Goal: Transaction & Acquisition: Purchase product/service

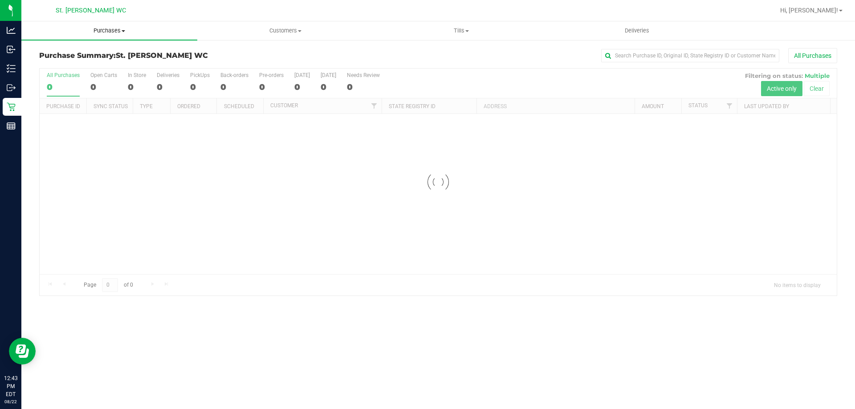
click at [96, 33] on span "Purchases" at bounding box center [109, 31] width 176 height 8
click at [44, 66] on span "Fulfillment" at bounding box center [48, 65] width 55 height 8
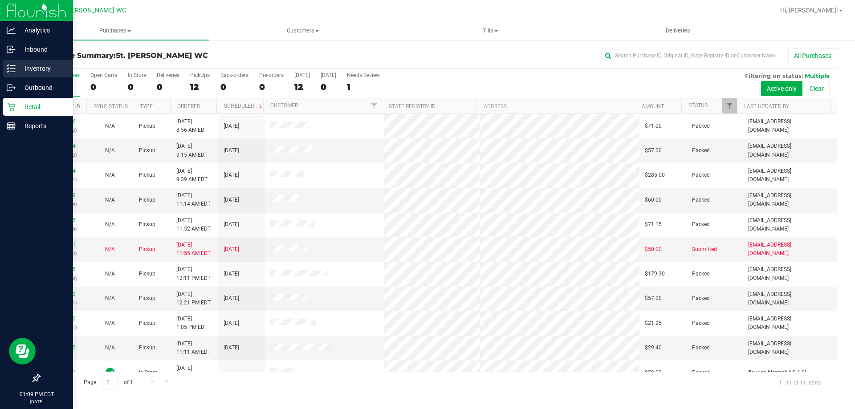
click at [12, 69] on line at bounding box center [12, 69] width 5 height 0
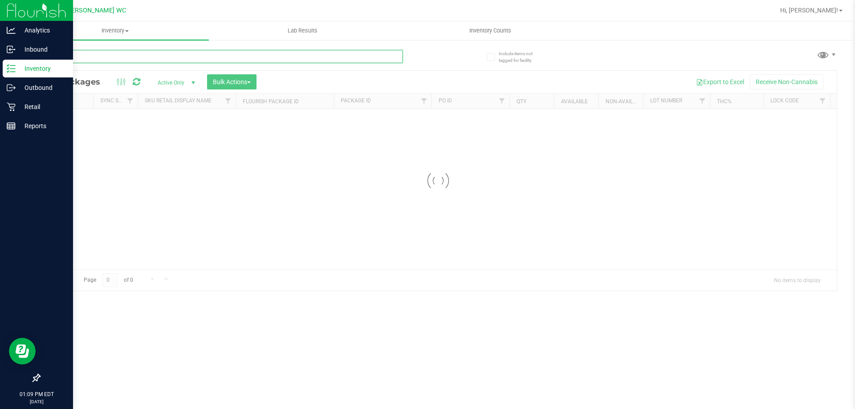
click at [131, 55] on input "text" at bounding box center [221, 56] width 364 height 13
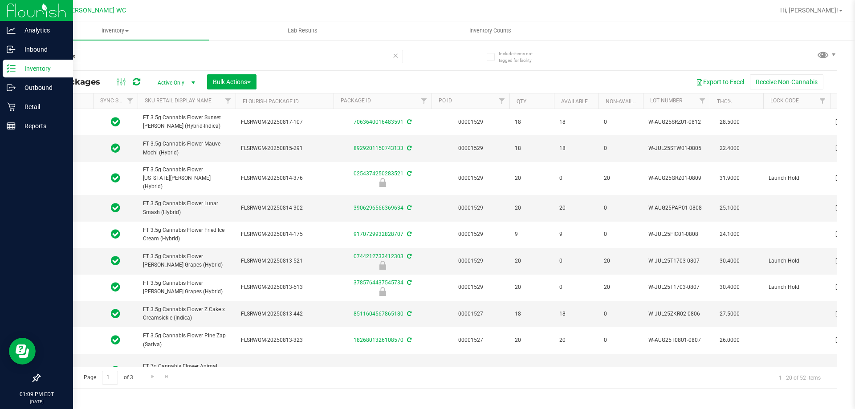
click at [185, 143] on span "FT 3.5g Cannabis Flower Mauve Mochi (Hybrid)" at bounding box center [186, 148] width 87 height 17
click at [127, 57] on input "cannabis" at bounding box center [221, 56] width 364 height 13
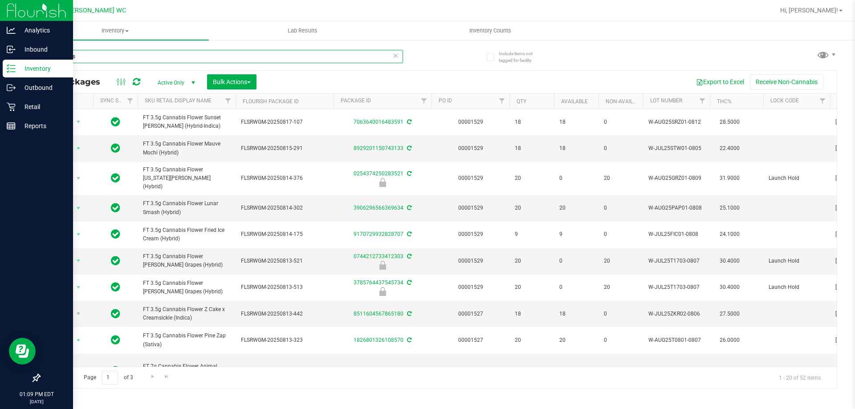
paste input "FT 3.5g Cannabis Flower Mauve Mochi (Hybrid)"
drag, startPoint x: 111, startPoint y: 57, endPoint x: 215, endPoint y: 57, distance: 104.2
click at [215, 57] on input "FT 3.5g Cannabis Flower Mauve Mochi (Hybrid)" at bounding box center [221, 56] width 364 height 13
type input "FT 3.5g Cannabis Flower"
click at [689, 104] on th "Lot Number" at bounding box center [676, 102] width 67 height 16
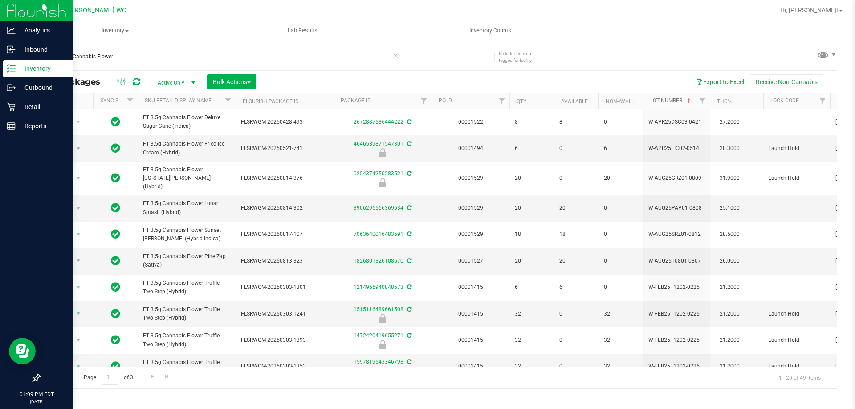
click at [693, 102] on span at bounding box center [689, 101] width 7 height 7
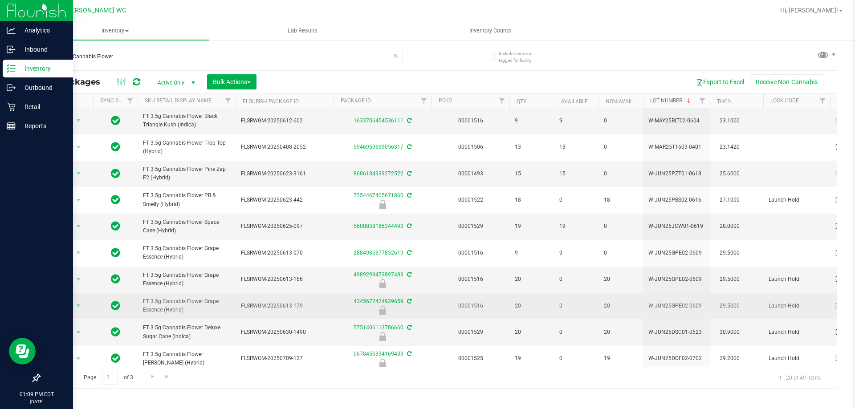
scroll to position [291, 0]
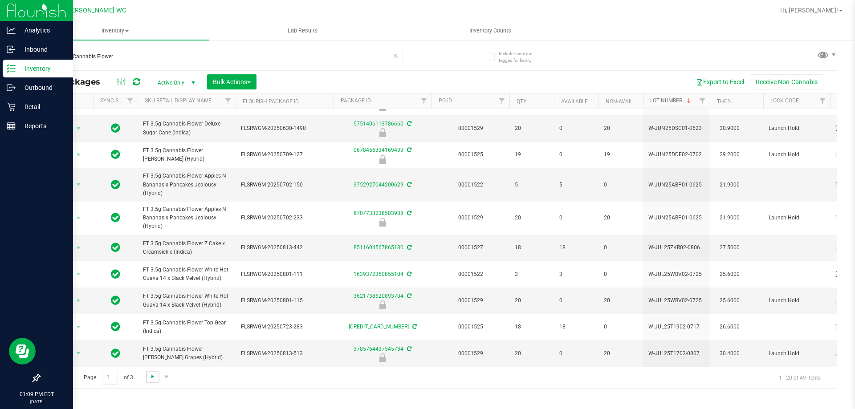
click at [155, 373] on span "Go to the next page" at bounding box center [152, 376] width 7 height 7
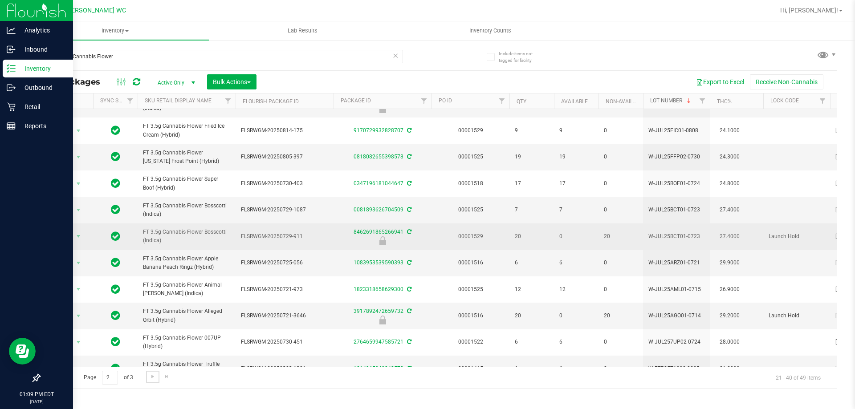
scroll to position [278, 0]
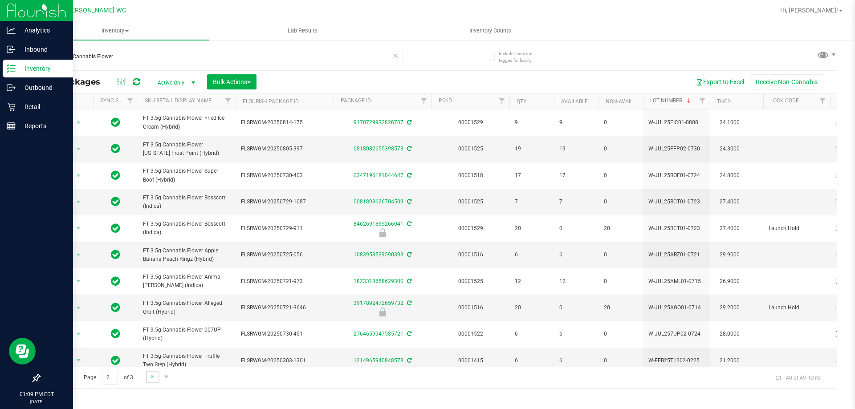
click at [150, 381] on link "Go to the next page" at bounding box center [152, 377] width 13 height 12
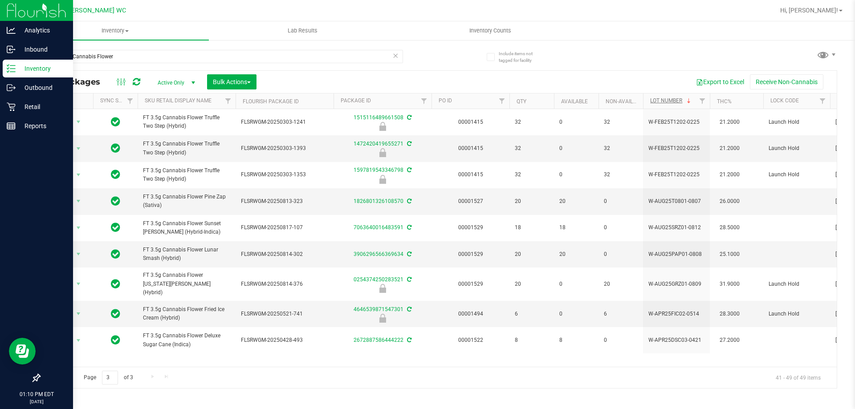
click at [70, 377] on link "Go to the previous page" at bounding box center [63, 377] width 13 height 12
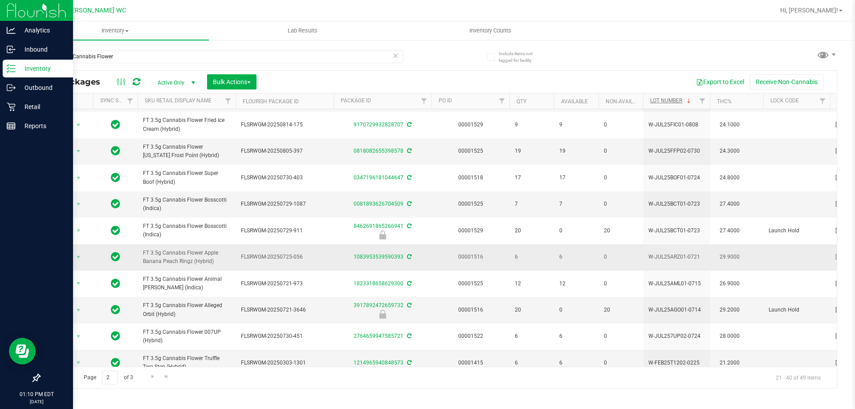
scroll to position [278, 0]
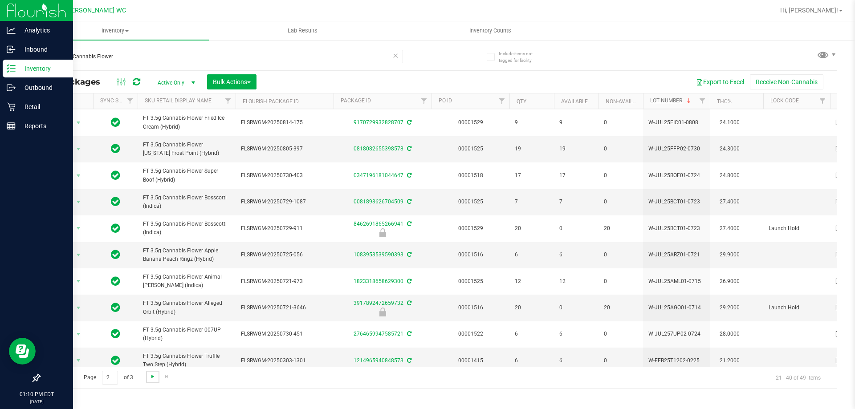
click at [150, 380] on span "Go to the next page" at bounding box center [152, 376] width 7 height 7
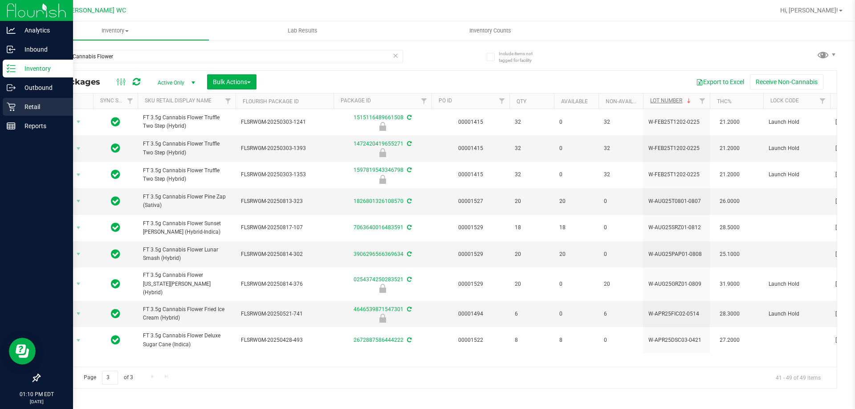
click at [30, 100] on div "Retail" at bounding box center [38, 107] width 70 height 18
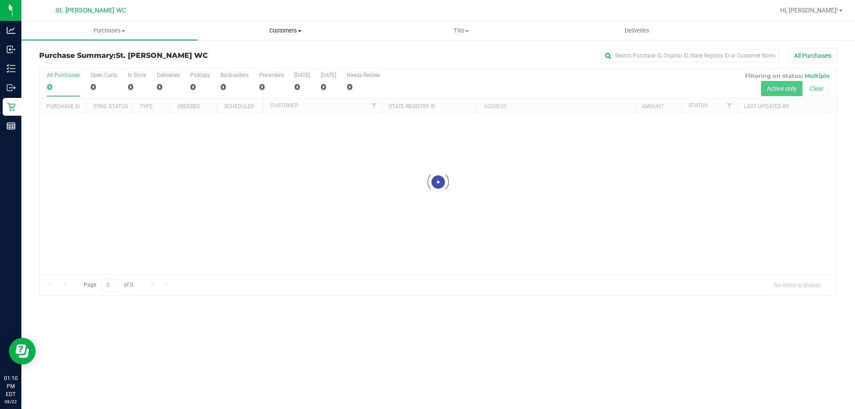
click at [306, 37] on uib-tab-heading "Customers All customers Add a new customer All physicians" at bounding box center [285, 31] width 175 height 18
click at [294, 52] on li "All customers" at bounding box center [285, 54] width 176 height 11
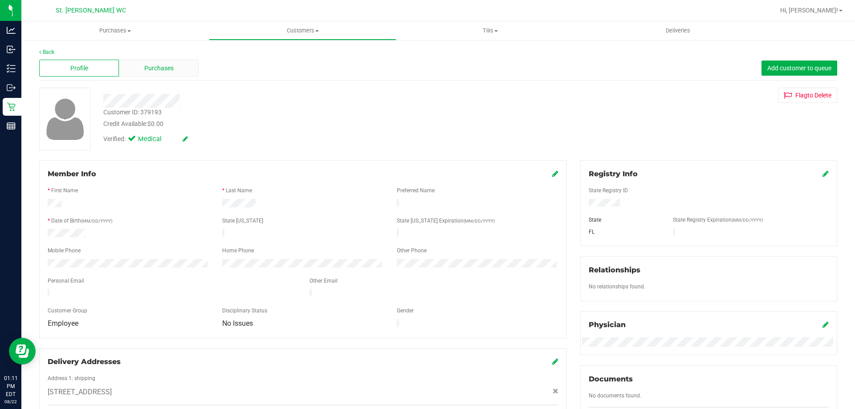
click at [155, 75] on div "Purchases" at bounding box center [159, 68] width 80 height 17
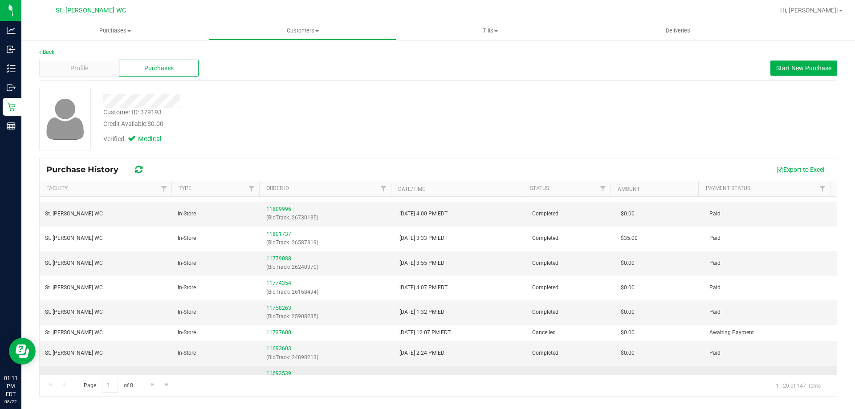
scroll to position [45, 0]
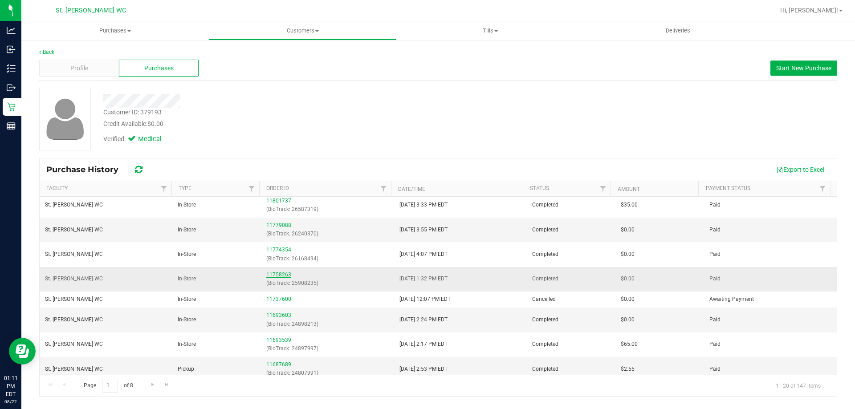
drag, startPoint x: 265, startPoint y: 274, endPoint x: 274, endPoint y: 276, distance: 9.4
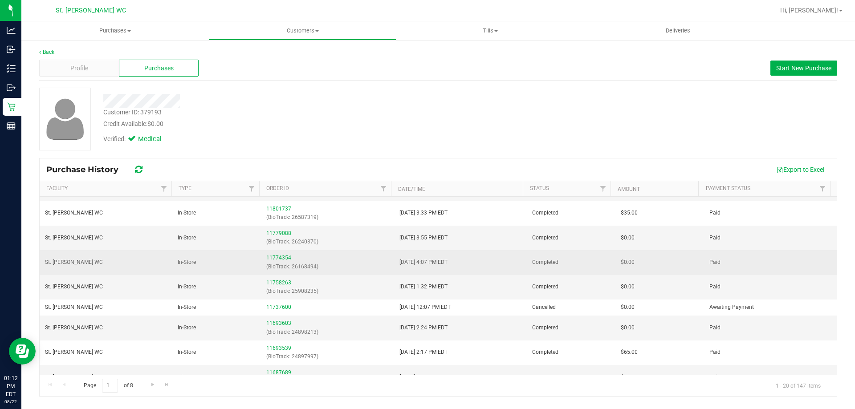
scroll to position [89, 0]
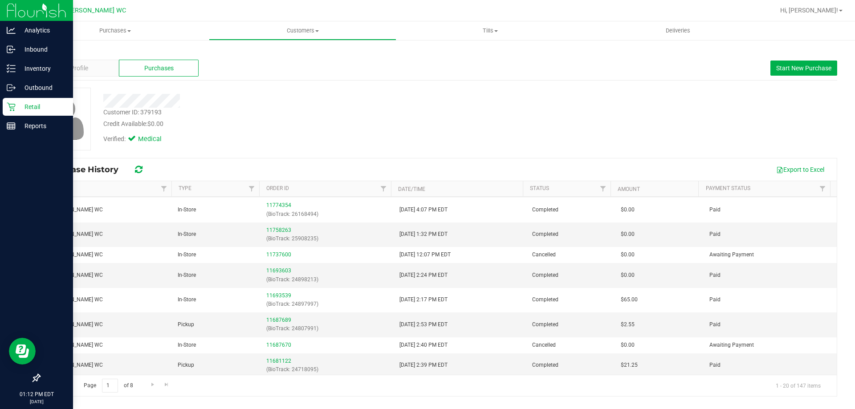
click at [16, 104] on p "Retail" at bounding box center [42, 107] width 53 height 11
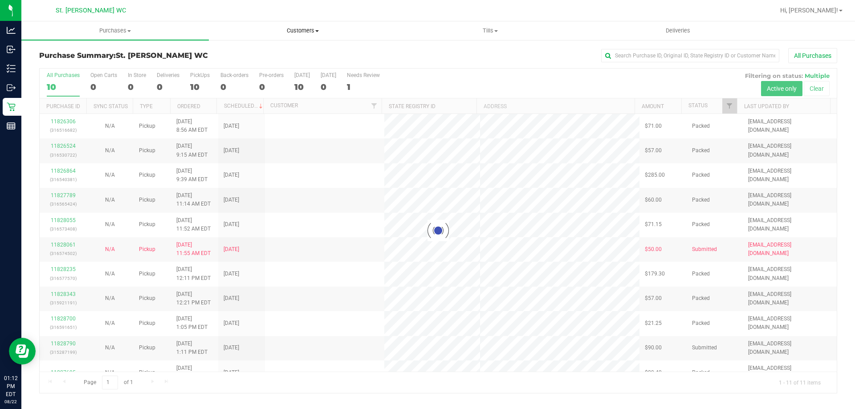
click at [276, 29] on span "Customers" at bounding box center [302, 31] width 187 height 8
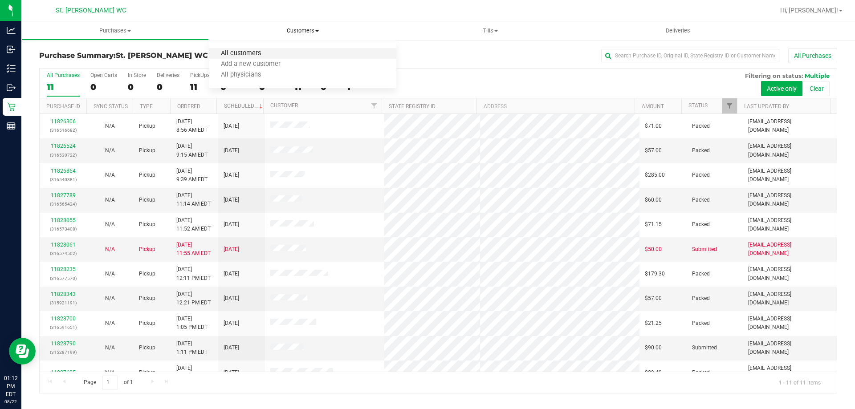
click at [263, 56] on span "All customers" at bounding box center [241, 54] width 64 height 8
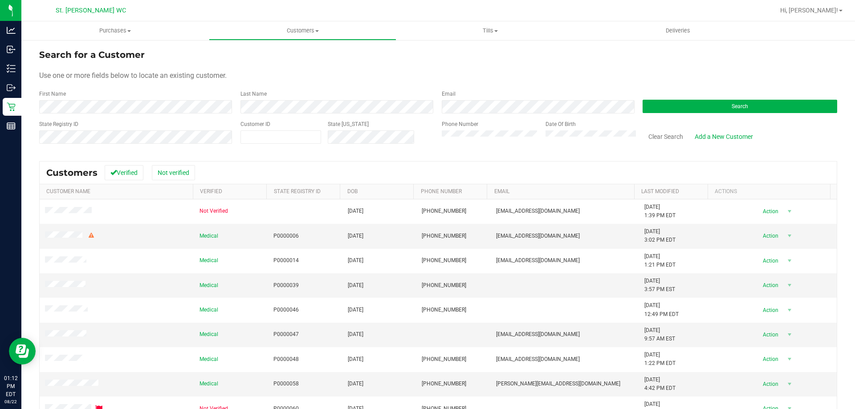
drag, startPoint x: 86, startPoint y: 81, endPoint x: 98, endPoint y: 100, distance: 22.2
click at [89, 83] on form "Search for a Customer Use one or more fields below to locate an existing custom…" at bounding box center [438, 100] width 798 height 104
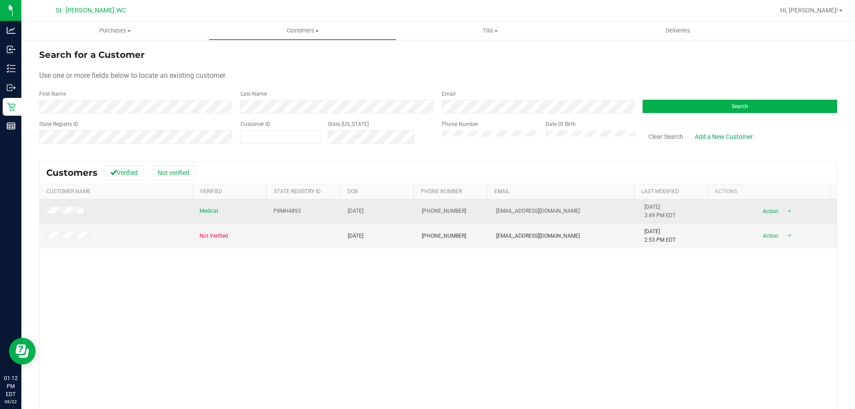
click at [771, 207] on span "Action" at bounding box center [769, 211] width 29 height 12
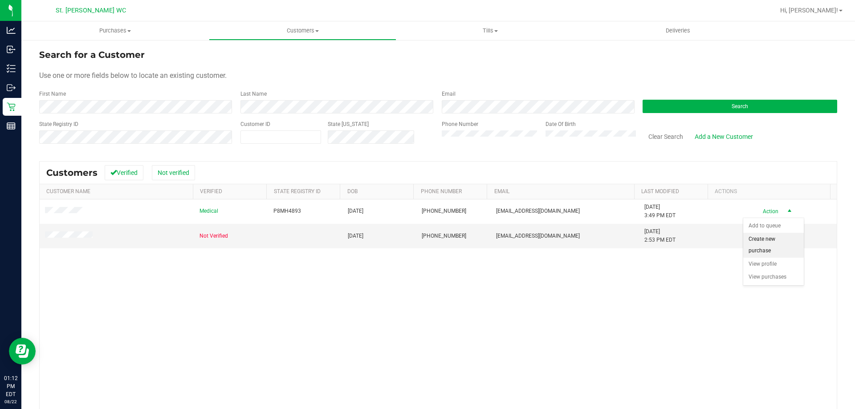
click at [766, 243] on li "Create new purchase" at bounding box center [773, 245] width 61 height 24
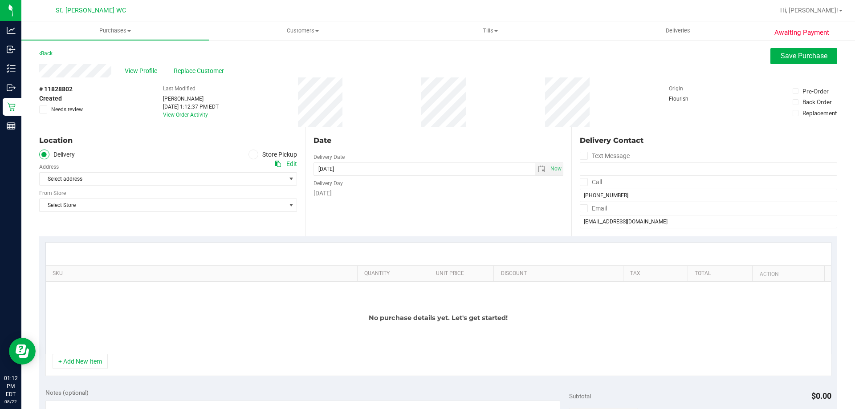
click at [258, 155] on label "Store Pickup" at bounding box center [273, 155] width 49 height 10
click at [0, 0] on input "Store Pickup" at bounding box center [0, 0] width 0 height 0
click at [213, 182] on span "Select Store" at bounding box center [163, 179] width 246 height 12
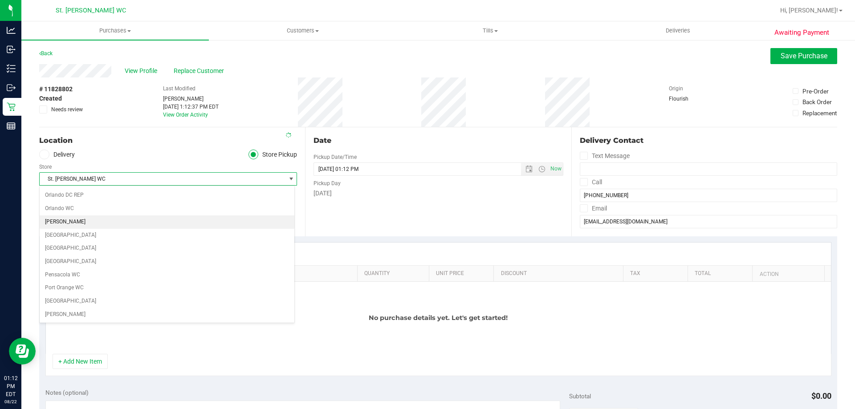
scroll to position [462, 0]
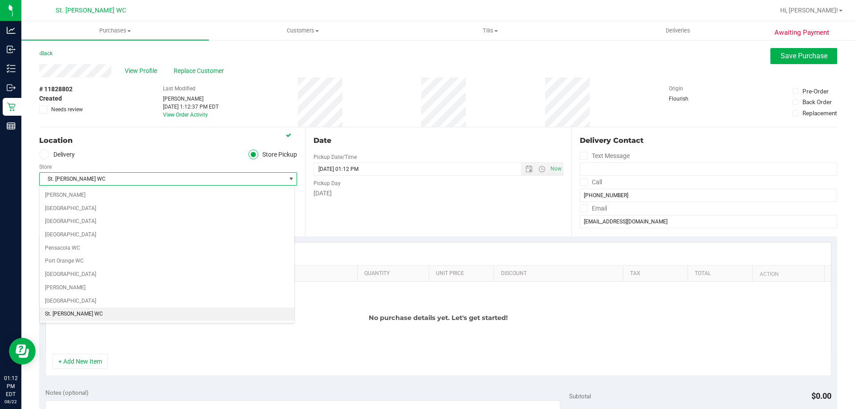
click at [124, 314] on li "St. [PERSON_NAME] WC" at bounding box center [167, 314] width 255 height 13
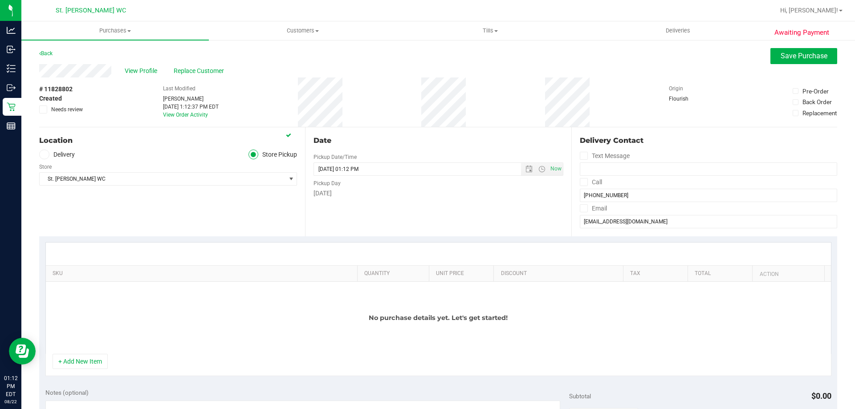
click at [128, 226] on div "Location Delivery Store Pickup Store St. Pete WC Select Store Bonita Springs WC…" at bounding box center [172, 181] width 266 height 109
click at [223, 220] on div "Location Delivery Store Pickup Store St. Pete WC Select Store Bonita Springs WC…" at bounding box center [172, 181] width 266 height 109
click at [86, 354] on div "No purchase details yet. Let's get started!" at bounding box center [438, 318] width 785 height 72
click at [86, 360] on button "+ Add New Item" at bounding box center [80, 361] width 55 height 15
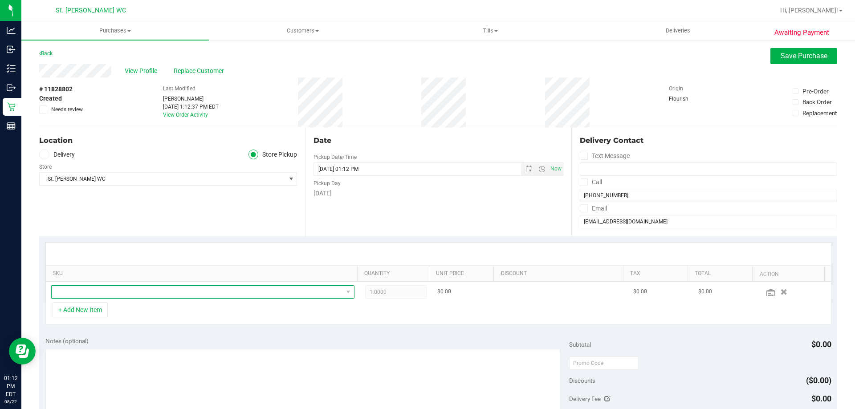
click at [116, 292] on span "NO DATA FOUND" at bounding box center [197, 292] width 291 height 12
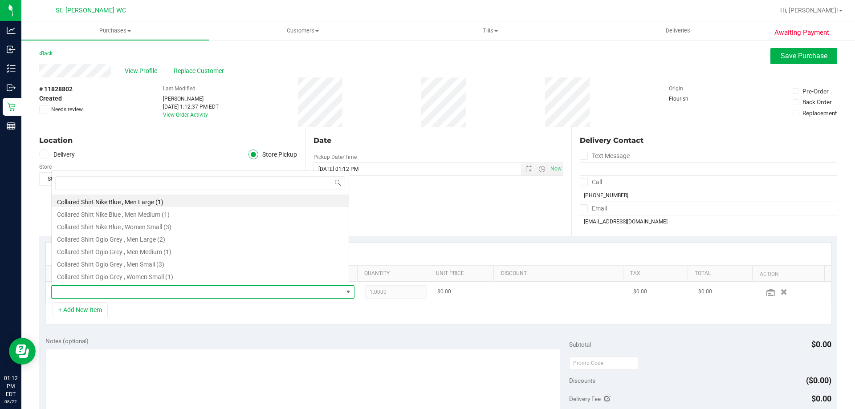
scroll to position [13, 295]
type input "boss"
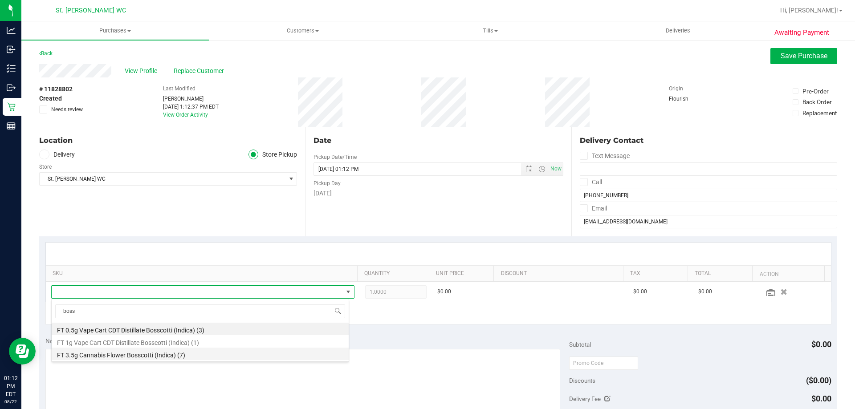
click at [147, 354] on li "FT 3.5g Cannabis Flower Bosscotti (Indica) (7)" at bounding box center [200, 354] width 297 height 12
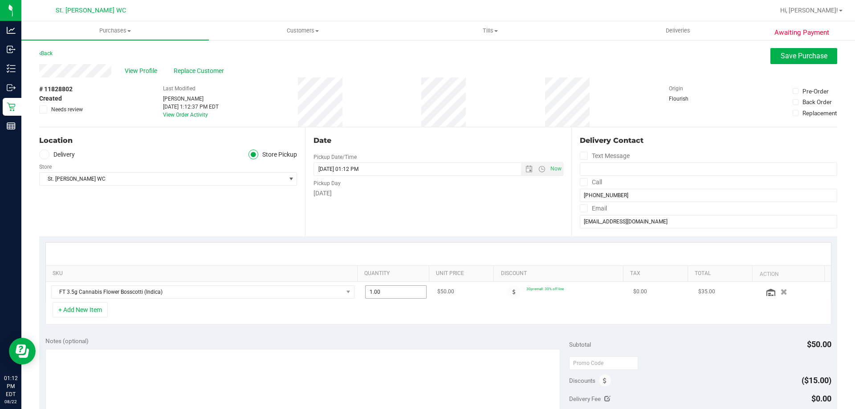
click at [386, 291] on span "1.00 1" at bounding box center [396, 292] width 62 height 13
click at [386, 291] on input "1" at bounding box center [396, 292] width 61 height 12
type input "2"
type input "2.00"
click at [384, 323] on div "+ Add New Item" at bounding box center [438, 313] width 786 height 22
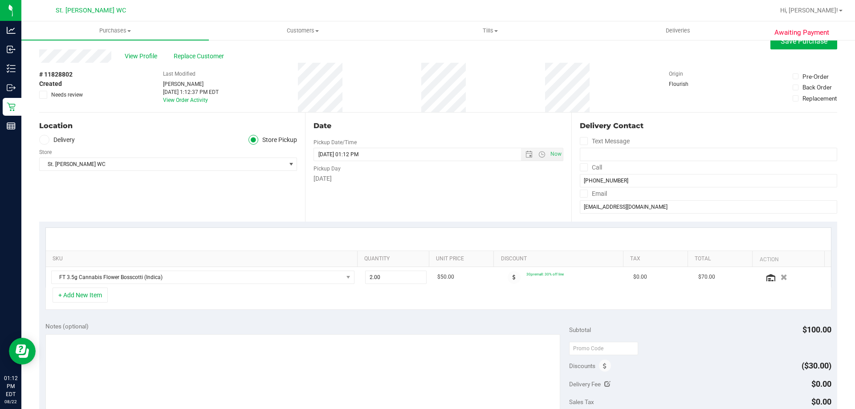
scroll to position [0, 0]
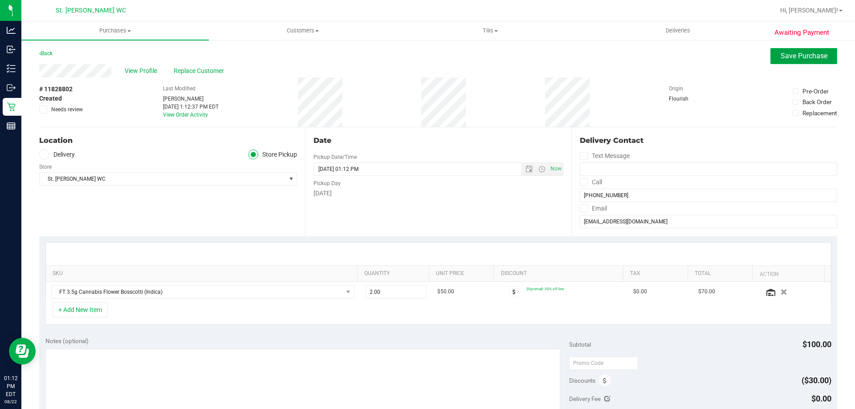
click at [795, 58] on span "Save Purchase" at bounding box center [804, 56] width 47 height 8
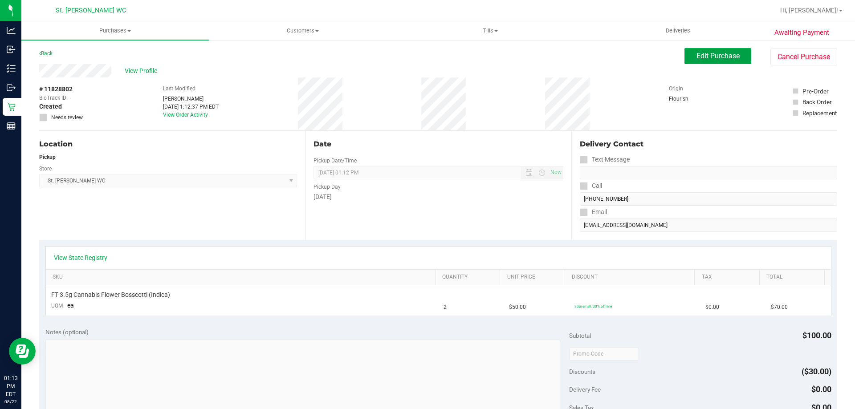
click at [707, 57] on span "Edit Purchase" at bounding box center [718, 56] width 43 height 8
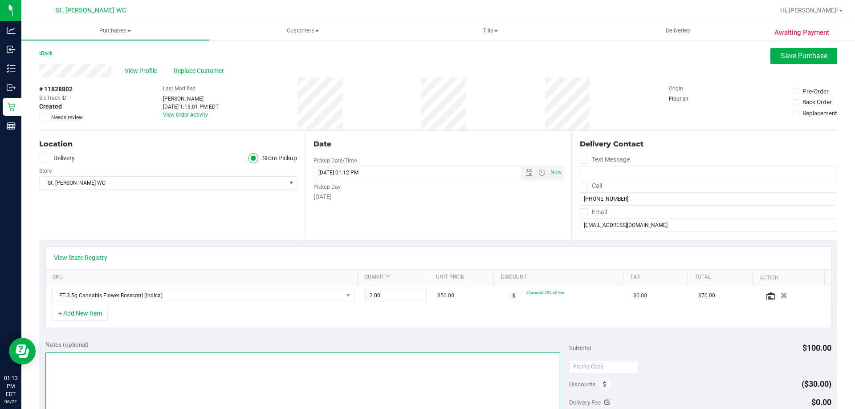
click at [214, 353] on textarea at bounding box center [302, 396] width 515 height 86
click at [57, 363] on textarea at bounding box center [302, 396] width 515 height 86
click at [62, 361] on textarea at bounding box center [302, 396] width 515 height 86
click at [63, 361] on textarea at bounding box center [302, 396] width 515 height 86
click at [220, 356] on textarea at bounding box center [302, 396] width 515 height 86
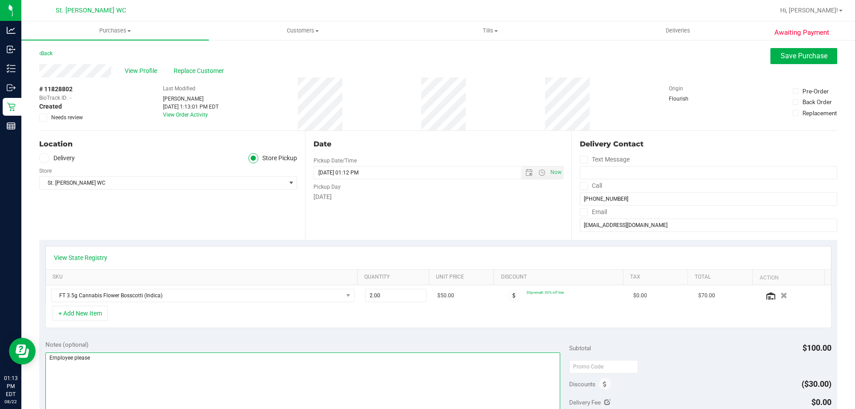
click at [220, 356] on textarea at bounding box center [302, 396] width 515 height 86
type textarea "Employee"
click at [812, 53] on span "Save Purchase" at bounding box center [804, 56] width 47 height 8
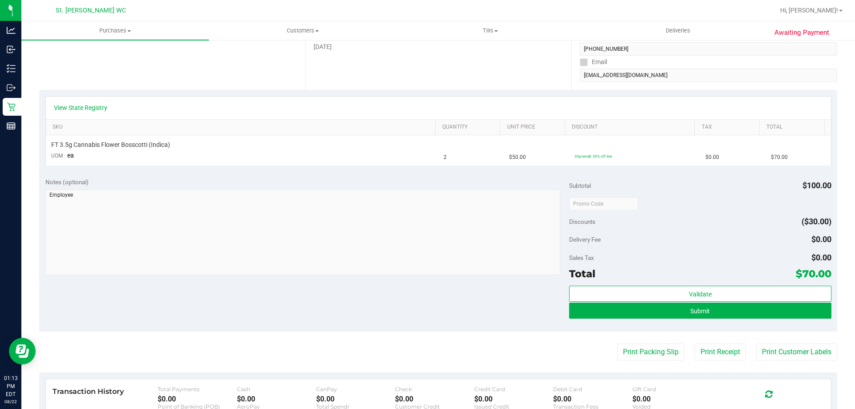
scroll to position [178, 0]
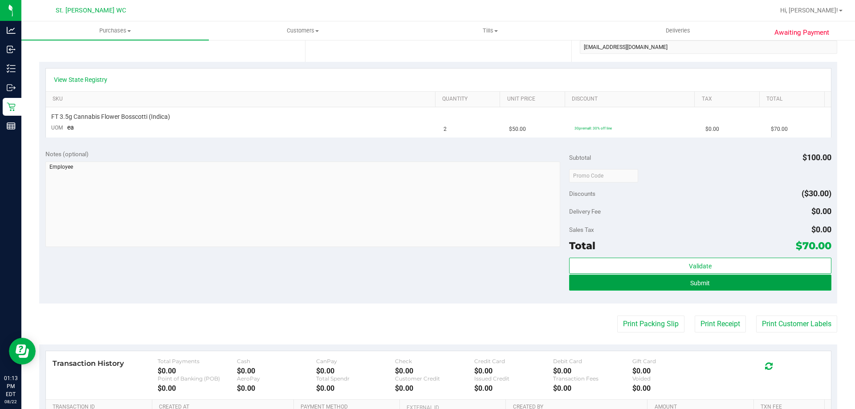
click at [677, 289] on button "Submit" at bounding box center [700, 283] width 262 height 16
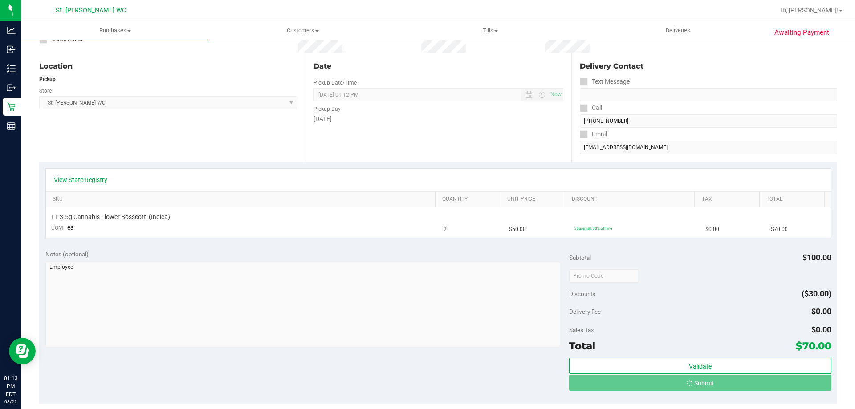
scroll to position [0, 0]
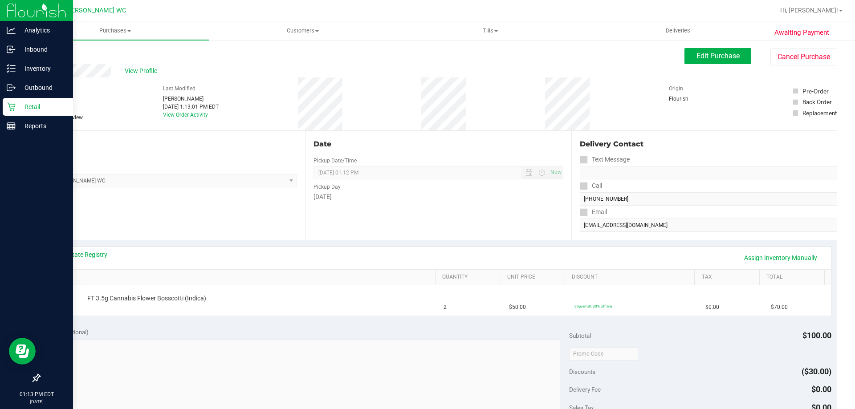
click at [7, 108] on icon at bounding box center [11, 106] width 9 height 9
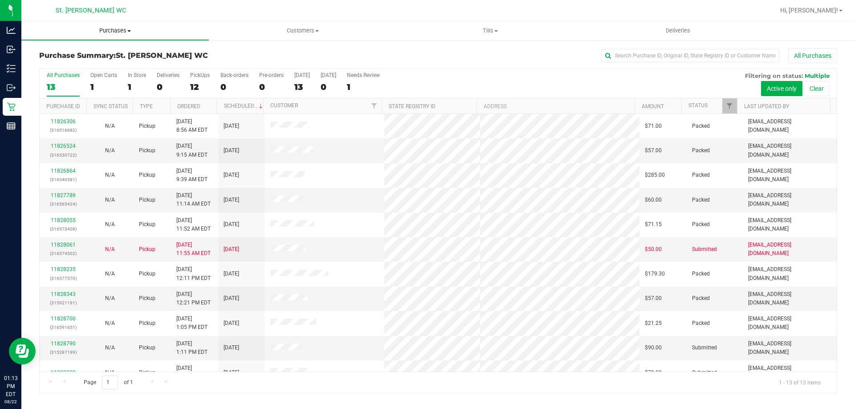
click at [131, 37] on uib-tab-heading "Purchases Summary of purchases Fulfillment All purchases" at bounding box center [115, 30] width 188 height 19
click at [91, 67] on li "Fulfillment" at bounding box center [115, 64] width 188 height 11
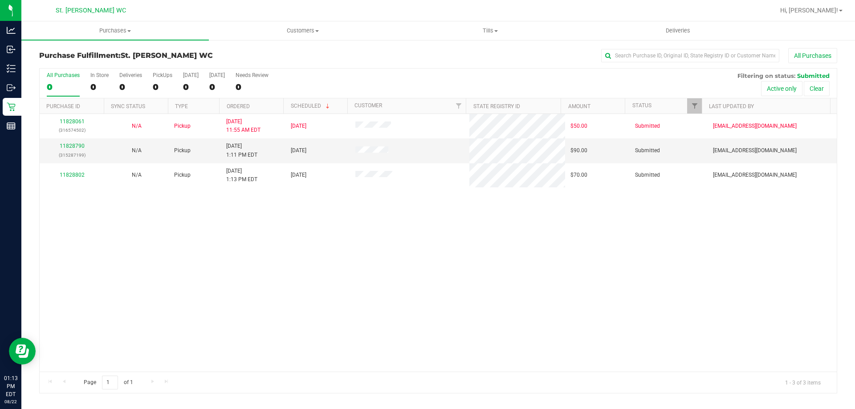
click at [272, 233] on div "11828061 (316574502) N/A Pickup 8/22/2025 11:55 AM EDT 8/22/2025 $50.00 Submitt…" at bounding box center [438, 243] width 797 height 258
click at [84, 143] on div "11828790 (315287199)" at bounding box center [72, 150] width 54 height 17
click at [65, 150] on div "11828790 (315287199)" at bounding box center [72, 150] width 54 height 17
click at [66, 149] on link "11828790" at bounding box center [72, 146] width 25 height 6
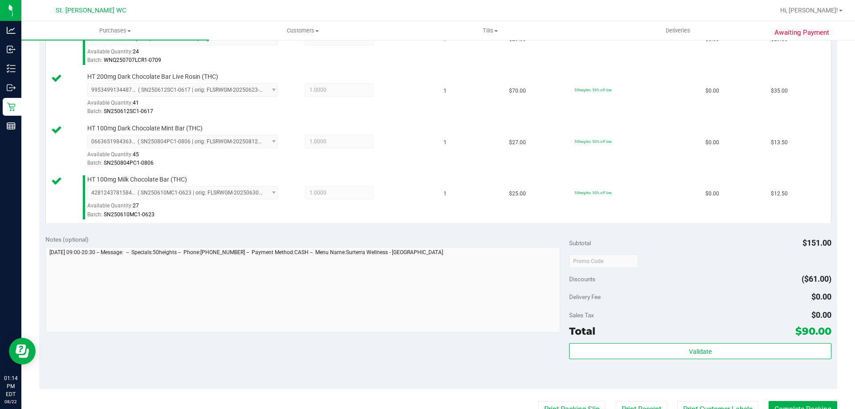
scroll to position [312, 0]
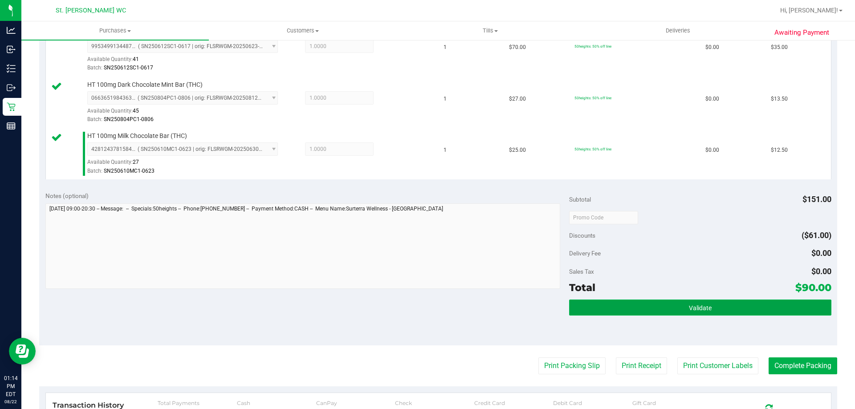
click at [639, 303] on button "Validate" at bounding box center [700, 308] width 262 height 16
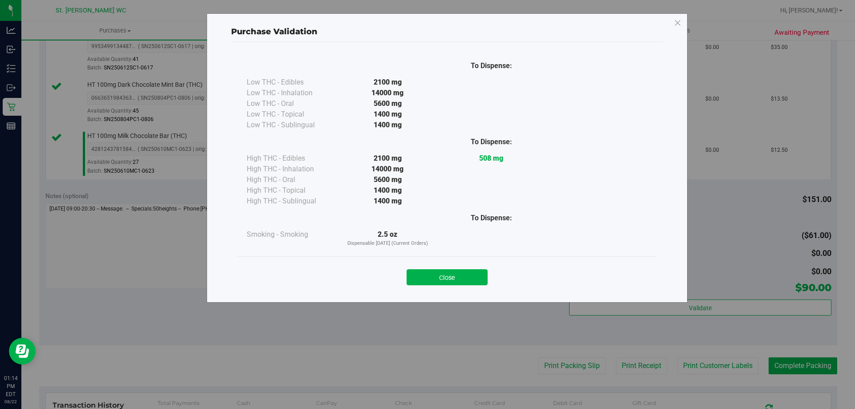
click at [446, 279] on button "Close" at bounding box center [447, 277] width 81 height 16
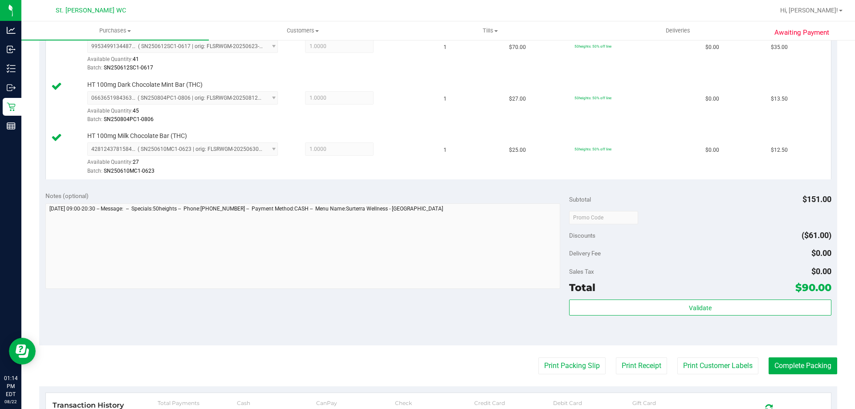
click at [560, 351] on purchase-details "Back Edit Purchase Cancel Purchase View Profile # 11828790 BioTrack ID: - Submi…" at bounding box center [438, 144] width 798 height 817
click at [561, 364] on button "Print Packing Slip" at bounding box center [572, 366] width 67 height 17
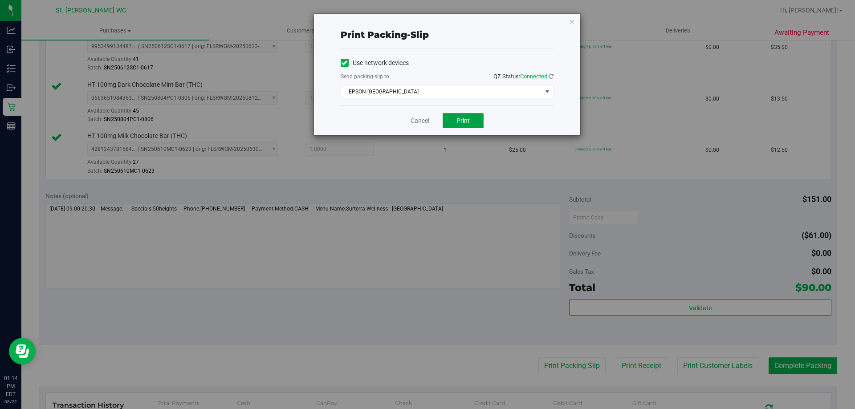
click at [468, 120] on span "Print" at bounding box center [463, 120] width 13 height 7
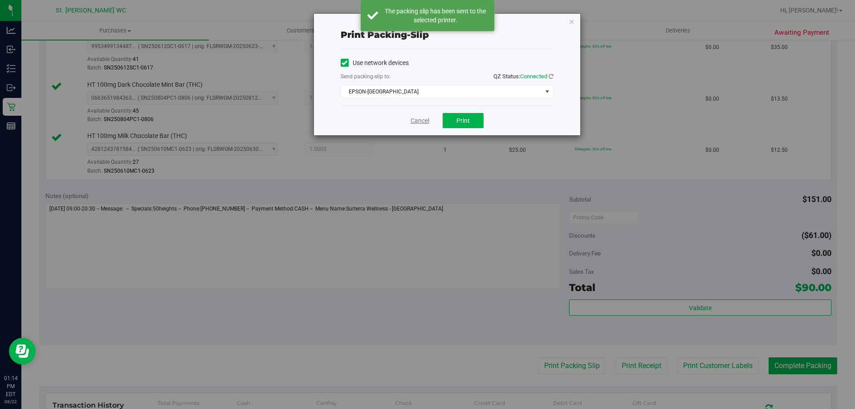
click at [422, 119] on link "Cancel" at bounding box center [420, 120] width 19 height 9
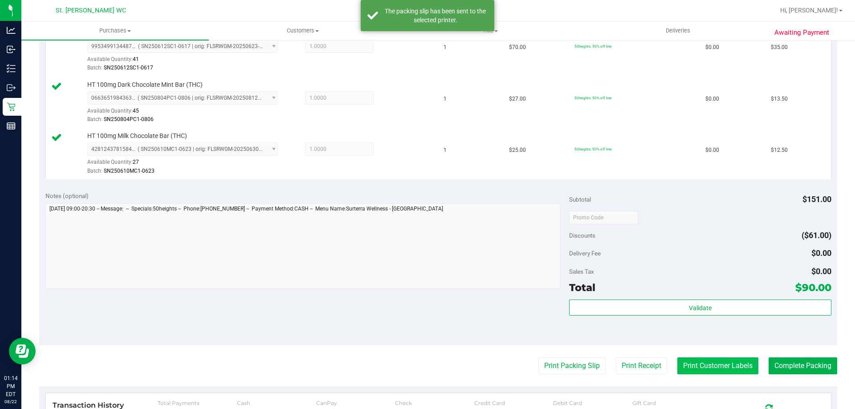
click at [738, 365] on button "Print Customer Labels" at bounding box center [718, 366] width 81 height 17
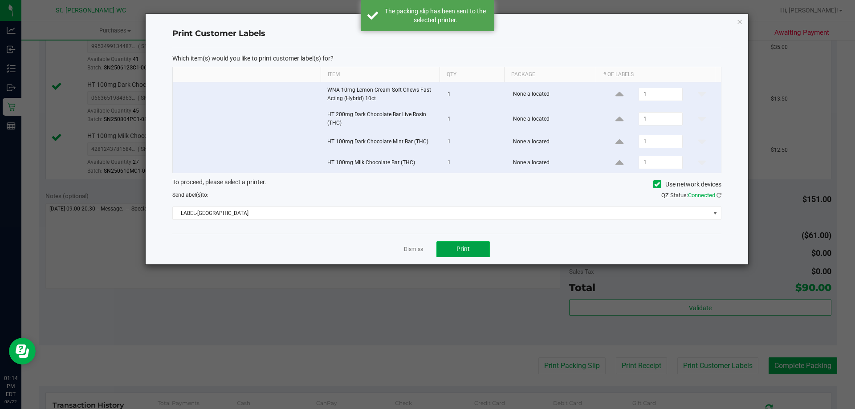
click at [454, 253] on button "Print" at bounding box center [463, 249] width 53 height 16
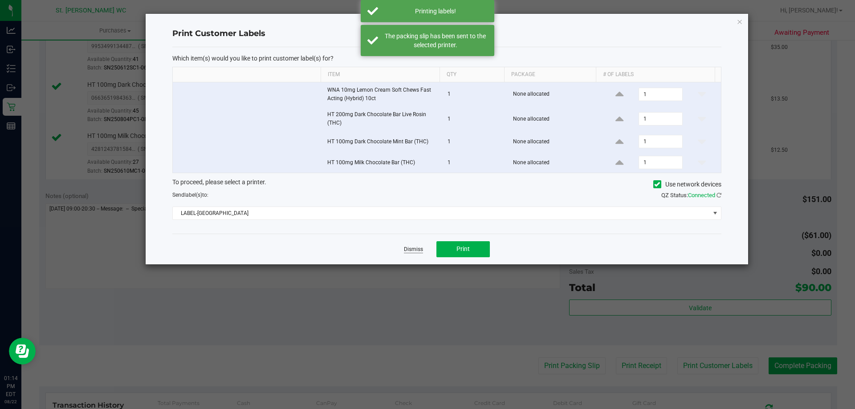
click at [404, 247] on link "Dismiss" at bounding box center [413, 250] width 19 height 8
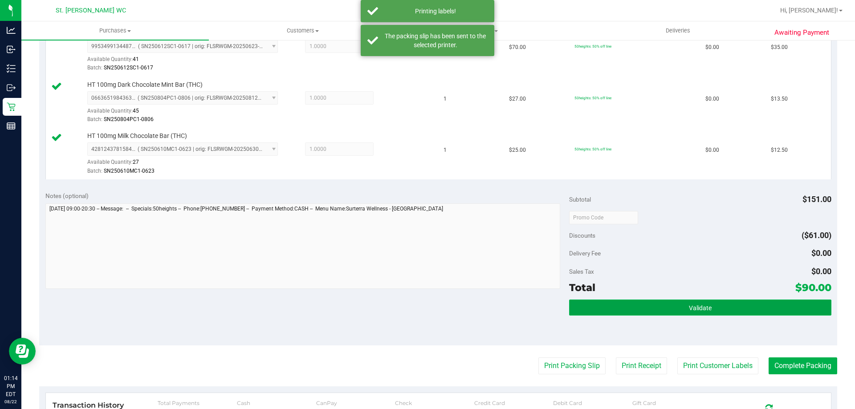
click at [663, 305] on button "Validate" at bounding box center [700, 308] width 262 height 16
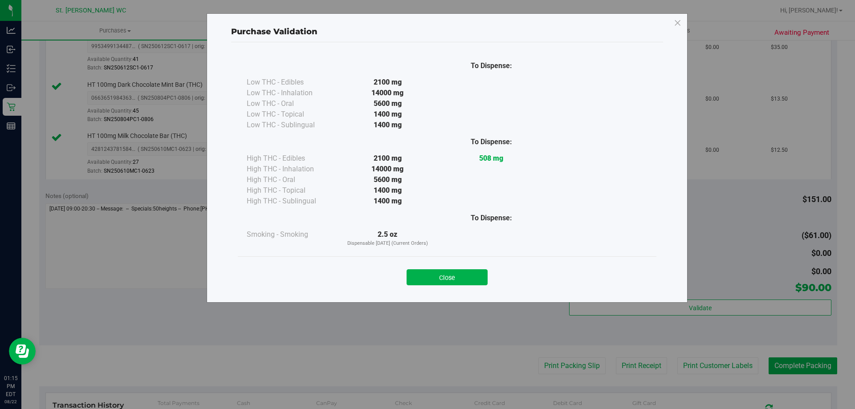
click at [404, 287] on div "Close" at bounding box center [447, 275] width 419 height 36
click at [427, 278] on button "Close" at bounding box center [447, 277] width 81 height 16
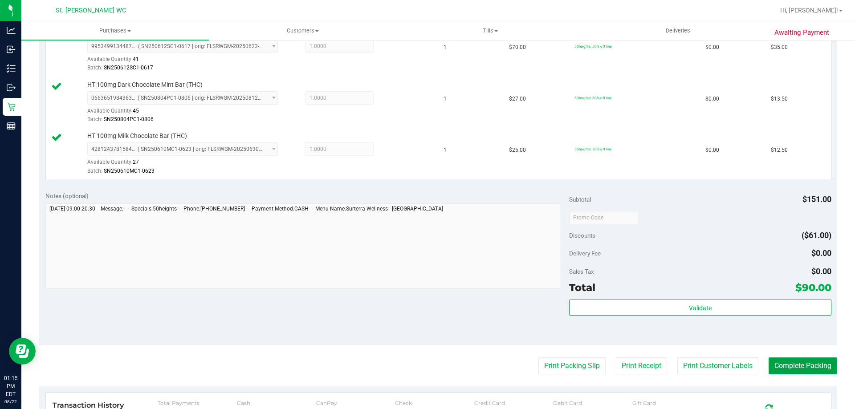
click at [822, 370] on button "Complete Packing" at bounding box center [803, 366] width 69 height 17
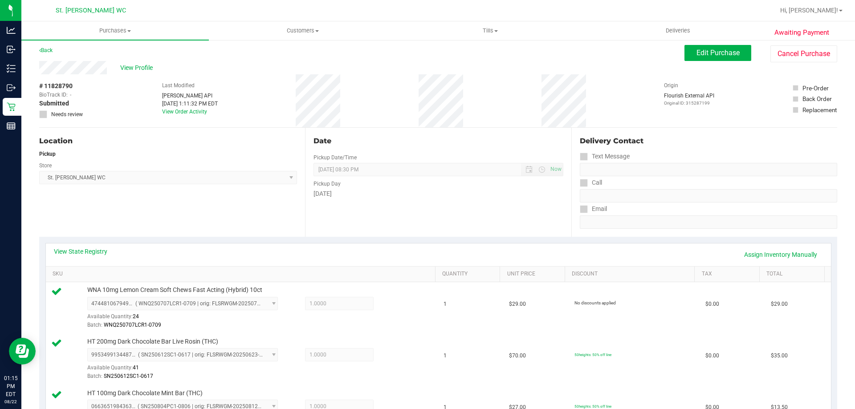
scroll to position [0, 0]
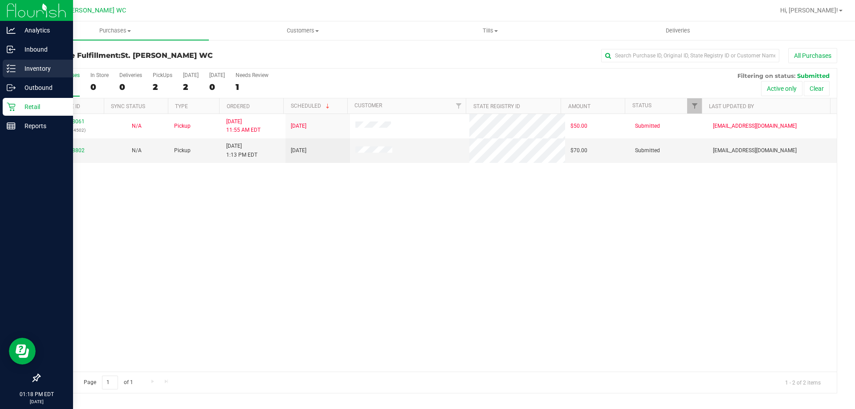
click at [17, 66] on p "Inventory" at bounding box center [42, 68] width 53 height 11
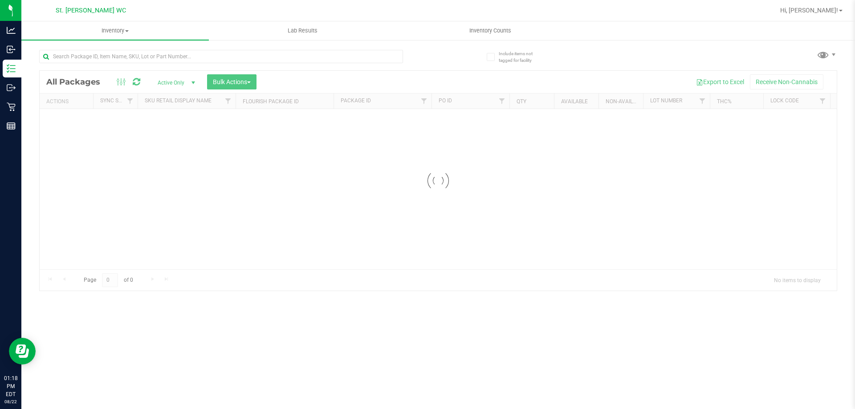
click at [118, 50] on input "text" at bounding box center [221, 56] width 364 height 13
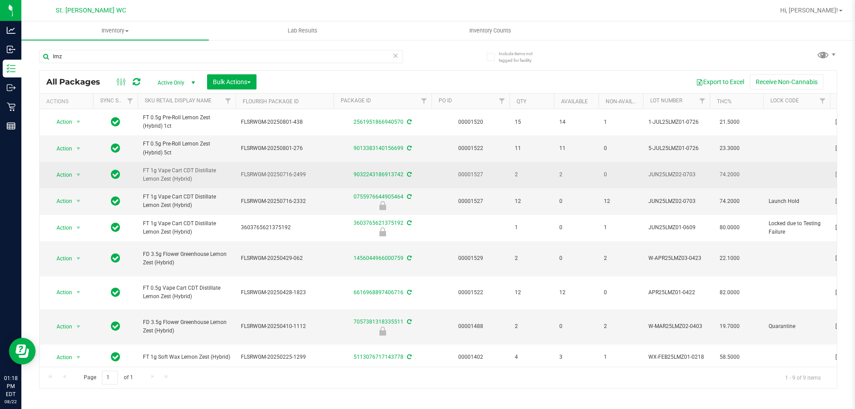
click at [183, 176] on span "FT 1g Vape Cart CDT Distillate Lemon Zest (Hybrid)" at bounding box center [186, 175] width 87 height 17
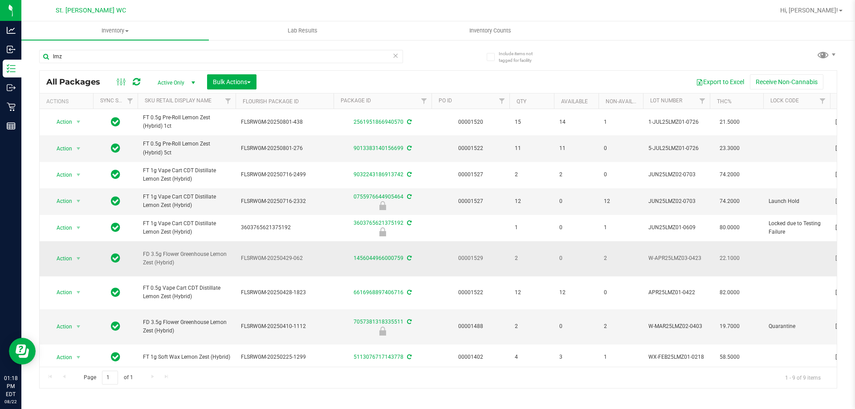
click at [159, 267] on span "FD 3.5g Flower Greenhouse Lemon Zest (Hybrid)" at bounding box center [186, 258] width 87 height 17
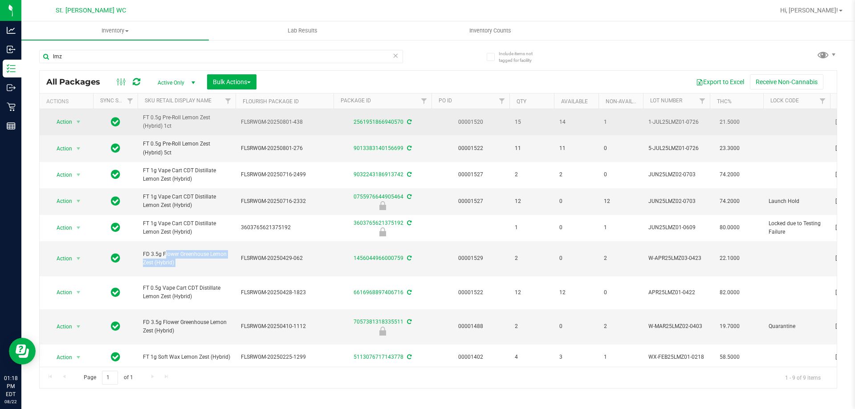
copy tr "FD 3.5g Flower Greenhouse Lemon Zest (Hybrid)"
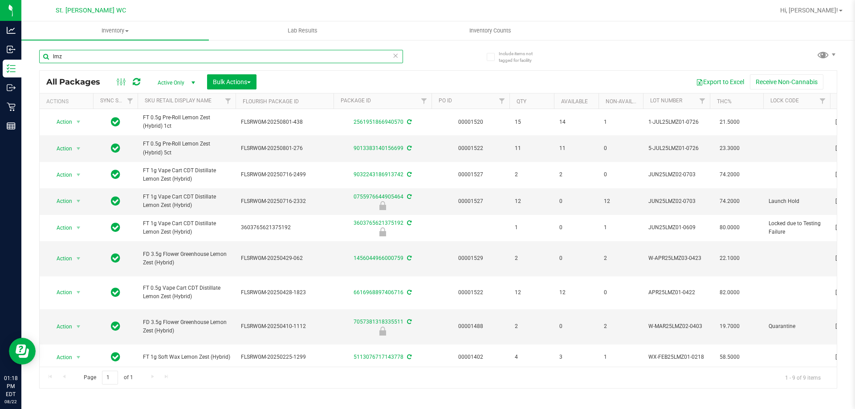
click at [178, 54] on input "lmz" at bounding box center [221, 56] width 364 height 13
paste input "FD 3.5g Flower Greenhouse Lemon Zest (Hybrid)"
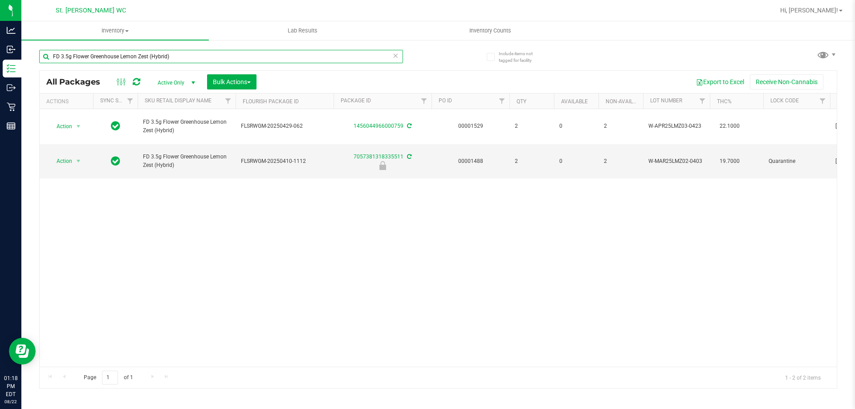
type input "FD 3.5g Flower Greenhouse Lemon Zest (Hybrid)"
click at [303, 212] on div "Action Action Adjust qty Create package Edit attributes Global inventory Locate…" at bounding box center [438, 238] width 797 height 258
click at [623, 209] on div "Action Action Adjust qty Create package Edit attributes Global inventory Locate…" at bounding box center [438, 238] width 797 height 258
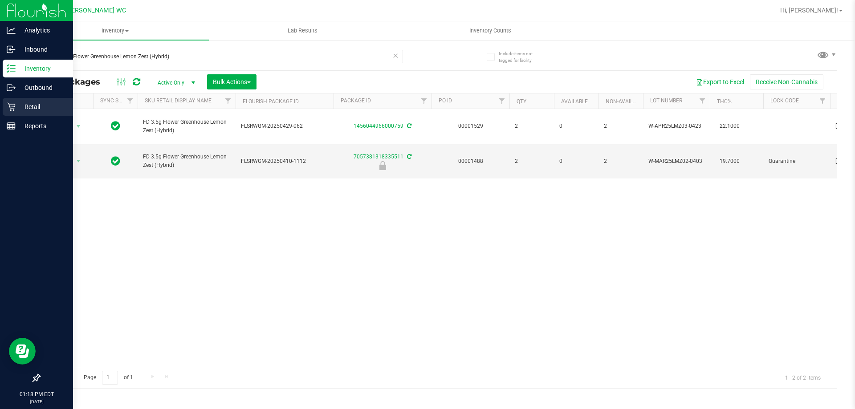
click at [8, 110] on icon at bounding box center [11, 106] width 9 height 9
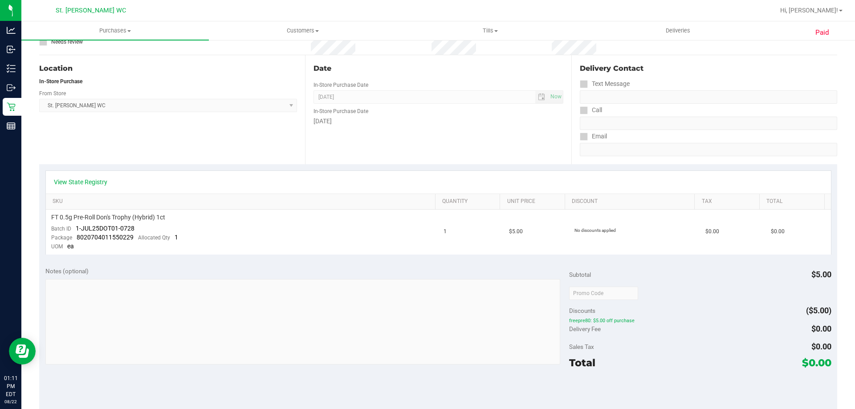
scroll to position [178, 0]
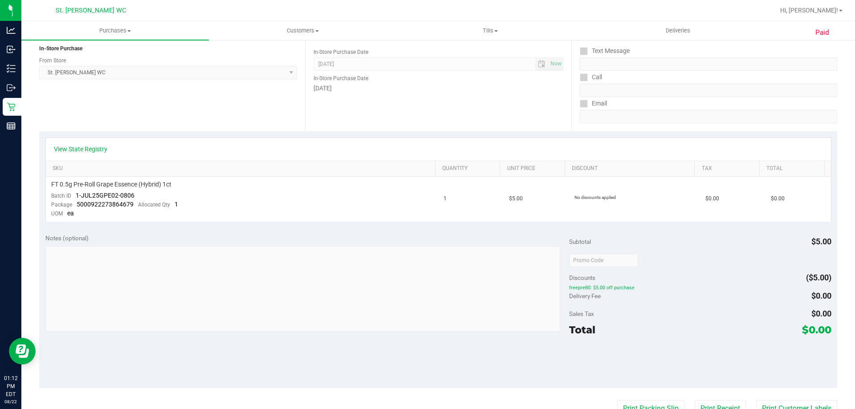
scroll to position [178, 0]
